Goal: Navigation & Orientation: Understand site structure

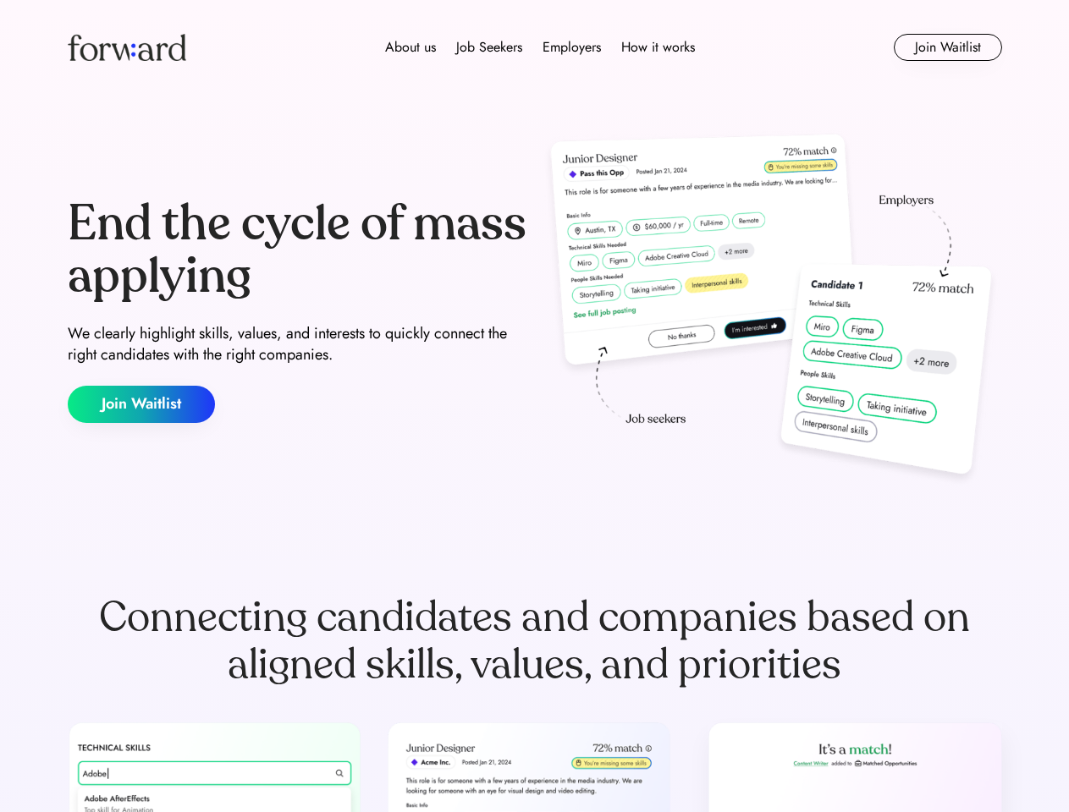
click at [534, 406] on div "End the cycle of mass applying We clearly highlight skills, values, and interes…" at bounding box center [535, 311] width 934 height 364
click at [535, 47] on div "About us Job Seekers Employers How it works" at bounding box center [539, 47] width 667 height 20
click at [127, 47] on img at bounding box center [127, 47] width 118 height 27
click at [540, 47] on div "About us Job Seekers Employers How it works" at bounding box center [539, 47] width 667 height 20
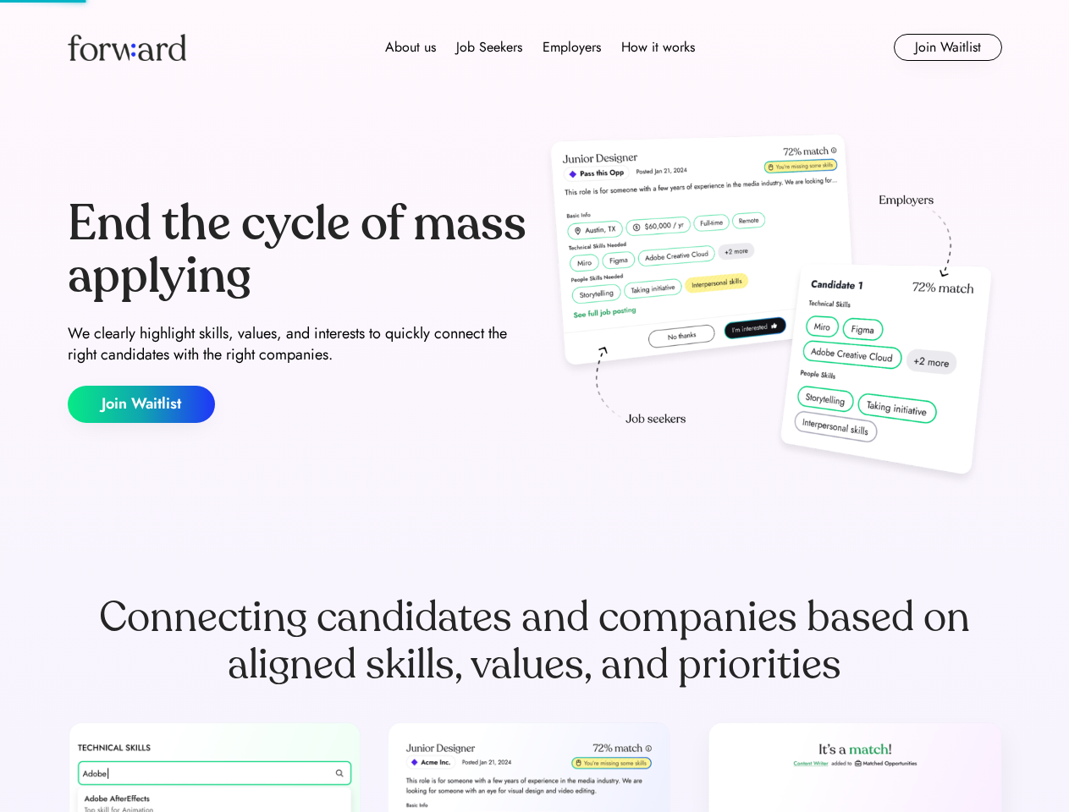
click at [410, 47] on div "About us" at bounding box center [410, 47] width 51 height 20
click at [489, 47] on div "Job Seekers" at bounding box center [489, 47] width 66 height 20
click at [571, 47] on div "Employers" at bounding box center [571, 47] width 58 height 20
click at [657, 47] on div "How it works" at bounding box center [658, 47] width 74 height 20
click at [947, 47] on button "Join Waitlist" at bounding box center [948, 47] width 108 height 27
